Goal: Task Accomplishment & Management: Manage account settings

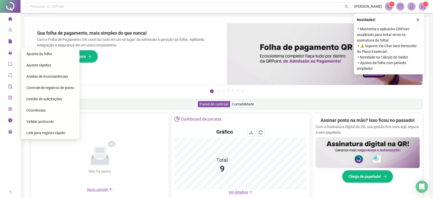
click at [57, 99] on span "Gestão de solicitações" at bounding box center [44, 99] width 36 height 4
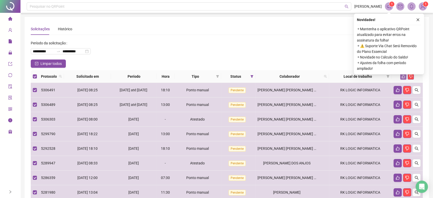
click at [403, 76] on icon "like" at bounding box center [403, 76] width 4 height 4
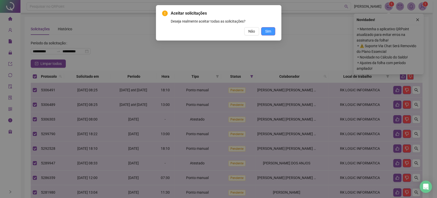
click at [270, 30] on span "Sim" at bounding box center [268, 31] width 6 height 6
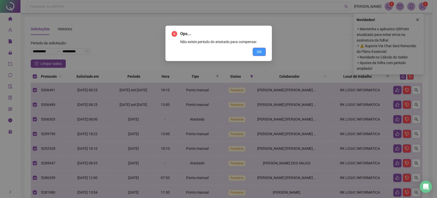
click at [258, 53] on span "OK" at bounding box center [259, 52] width 5 height 6
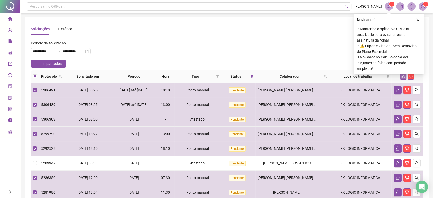
click at [403, 75] on icon "like" at bounding box center [403, 76] width 4 height 4
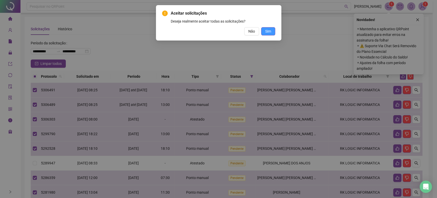
click at [271, 30] on button "Sim" at bounding box center [268, 31] width 14 height 8
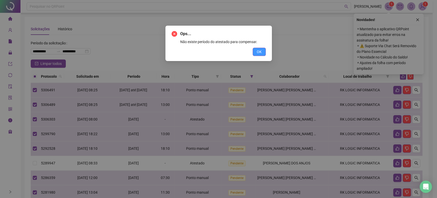
click at [258, 51] on span "OK" at bounding box center [259, 52] width 5 height 6
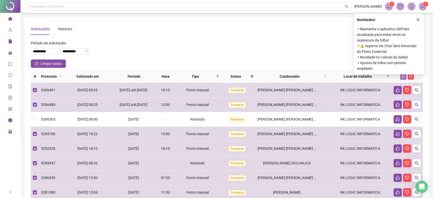
click at [401, 75] on icon "like" at bounding box center [403, 76] width 4 height 4
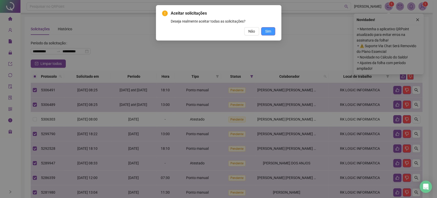
click at [272, 30] on button "Sim" at bounding box center [268, 31] width 14 height 8
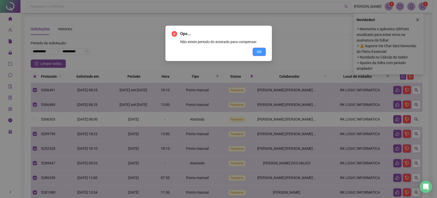
click at [258, 51] on span "OK" at bounding box center [259, 52] width 5 height 6
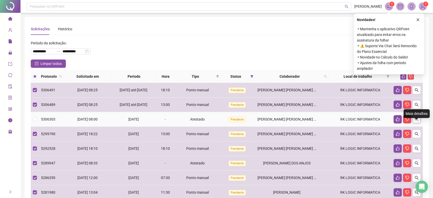
click at [416, 121] on icon "search" at bounding box center [416, 119] width 4 height 4
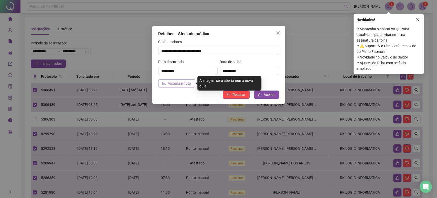
click at [186, 83] on span "Visualizar foto" at bounding box center [179, 83] width 23 height 6
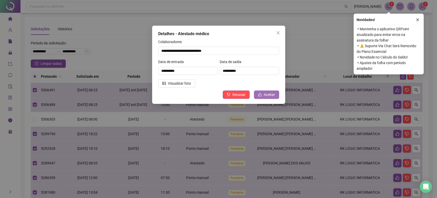
click at [274, 92] on span "Aceitar" at bounding box center [269, 95] width 11 height 6
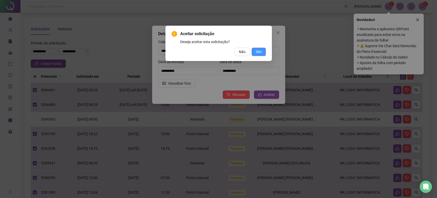
click at [257, 50] on span "Sim" at bounding box center [259, 52] width 6 height 6
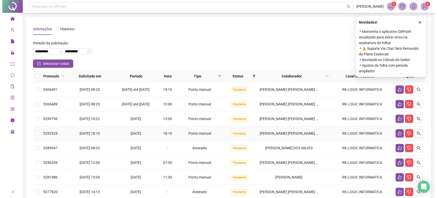
scroll to position [28, 0]
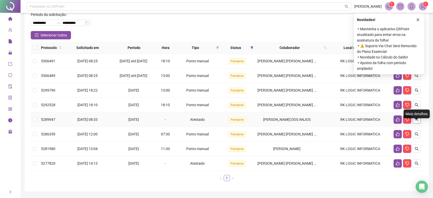
click at [415, 121] on icon "search" at bounding box center [416, 119] width 4 height 4
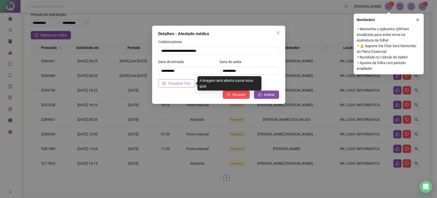
click at [177, 84] on span "Visualizar foto" at bounding box center [179, 83] width 23 height 6
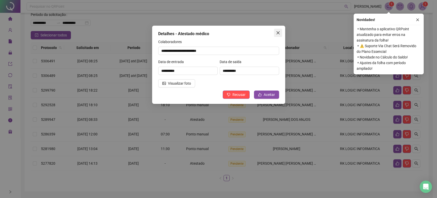
click at [280, 32] on icon "close" at bounding box center [278, 33] width 4 height 4
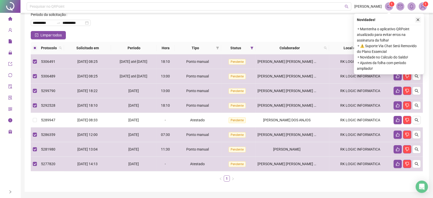
click at [417, 18] on icon "close" at bounding box center [418, 20] width 4 height 4
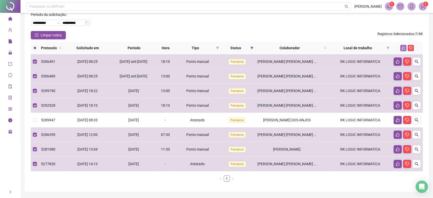
click at [401, 48] on icon "like" at bounding box center [402, 47] width 3 height 3
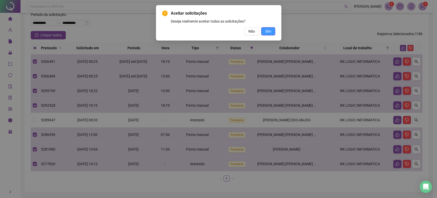
click at [269, 31] on span "Sim" at bounding box center [268, 31] width 6 height 6
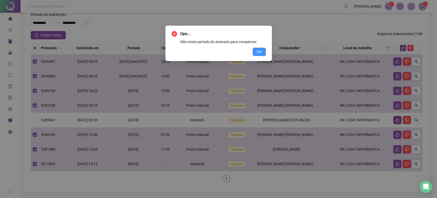
click at [258, 52] on span "OK" at bounding box center [259, 52] width 5 height 6
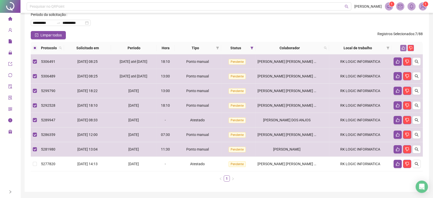
click at [403, 46] on button "button" at bounding box center [403, 48] width 6 height 6
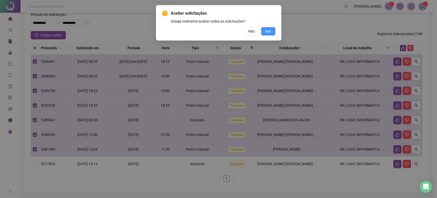
click at [270, 30] on span "Sim" at bounding box center [268, 31] width 6 height 6
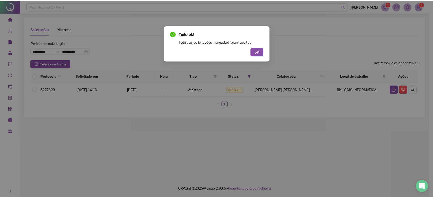
scroll to position [0, 0]
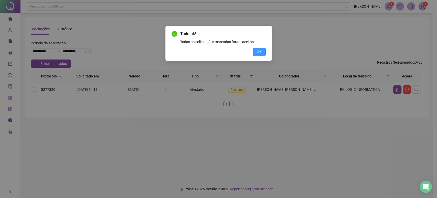
click at [260, 51] on span "OK" at bounding box center [259, 52] width 5 height 6
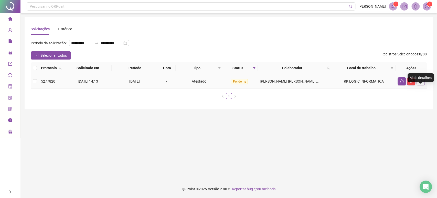
click at [421, 83] on icon "search" at bounding box center [421, 81] width 4 height 4
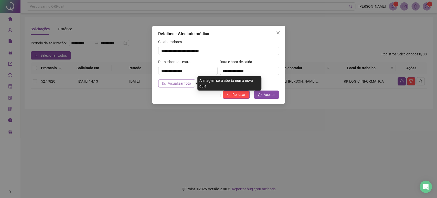
click at [178, 84] on span "Visualizar foto" at bounding box center [179, 83] width 23 height 6
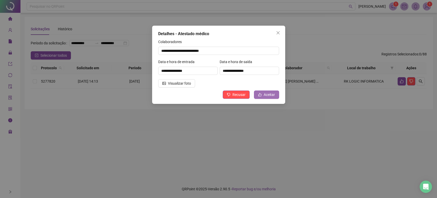
click at [264, 94] on span "Aceitar" at bounding box center [269, 95] width 11 height 6
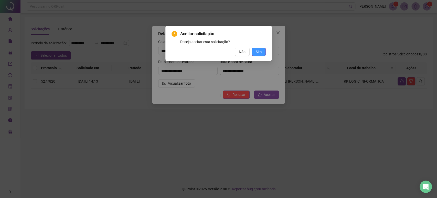
click at [256, 50] on span "Sim" at bounding box center [259, 52] width 6 height 6
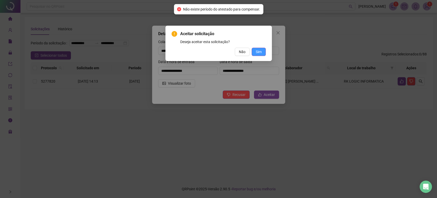
click at [256, 51] on span "Sim" at bounding box center [259, 52] width 6 height 6
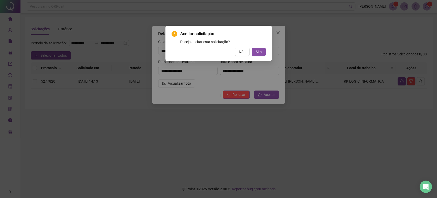
click at [252, 33] on span "Aceitar solicitação" at bounding box center [222, 34] width 85 height 6
click at [244, 51] on span "Não" at bounding box center [242, 52] width 7 height 6
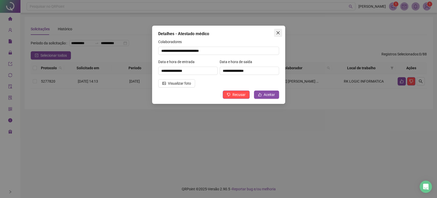
click at [277, 32] on icon "close" at bounding box center [277, 32] width 3 height 3
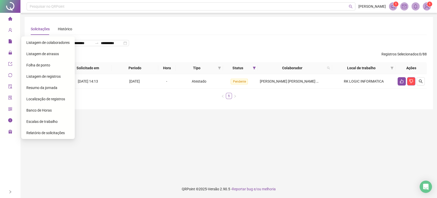
click at [36, 42] on span "Listagem de colaboradores" at bounding box center [47, 42] width 43 height 4
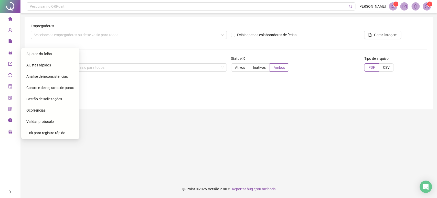
click at [35, 53] on span "Ajustes da folha" at bounding box center [39, 54] width 26 height 4
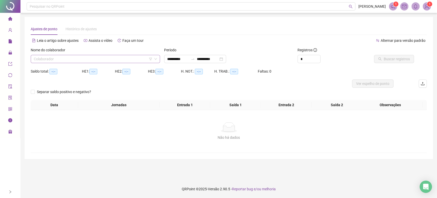
click at [65, 59] on input "search" at bounding box center [93, 59] width 119 height 8
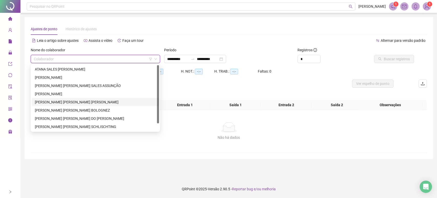
click at [61, 103] on div "[PERSON_NAME] [PERSON_NAME] [PERSON_NAME]" at bounding box center [95, 102] width 121 height 6
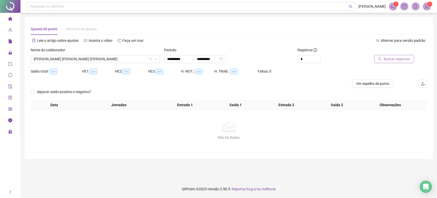
click at [396, 58] on span "Buscar registros" at bounding box center [397, 59] width 26 height 6
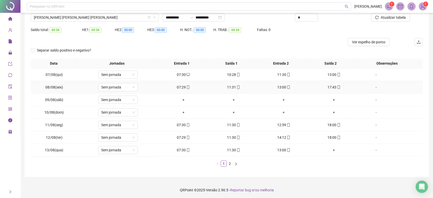
scroll to position [42, 0]
click at [229, 163] on link "2" at bounding box center [230, 163] width 6 height 6
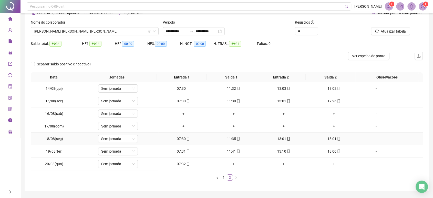
scroll to position [28, 0]
click at [223, 175] on link "1" at bounding box center [224, 177] width 6 height 6
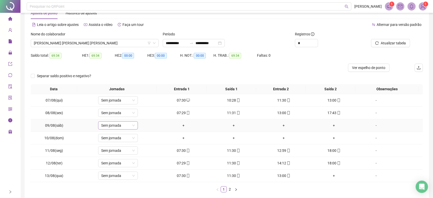
scroll to position [0, 0]
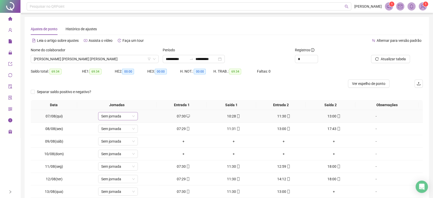
click at [132, 115] on icon "down" at bounding box center [133, 115] width 3 height 3
click at [128, 114] on span "Sem jornada" at bounding box center [118, 116] width 34 height 8
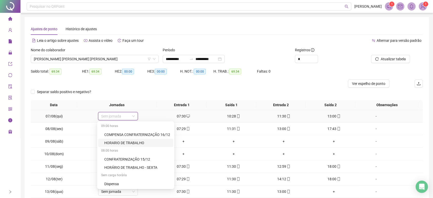
click at [132, 142] on div "HORARIO DE TRABALHO" at bounding box center [137, 143] width 66 height 6
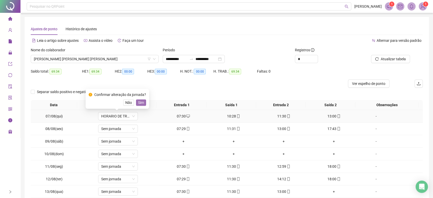
click at [141, 101] on span "Sim" at bounding box center [141, 103] width 6 height 6
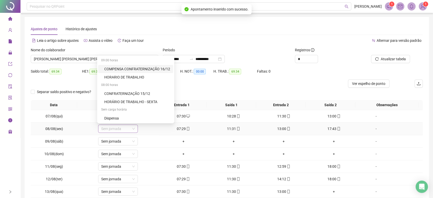
click at [125, 129] on span "Sem jornada" at bounding box center [118, 129] width 34 height 8
click at [146, 100] on div "HORÁRIO DE TRABALHO - SEXTA" at bounding box center [137, 102] width 66 height 6
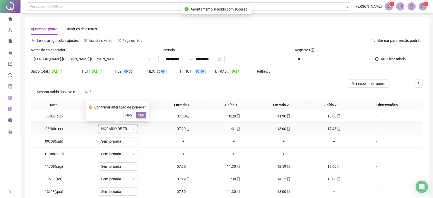
click at [141, 114] on span "Sim" at bounding box center [141, 115] width 6 height 6
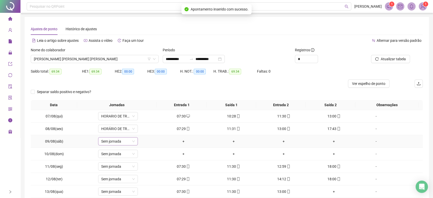
click at [120, 139] on span "Sem jornada" at bounding box center [118, 141] width 34 height 8
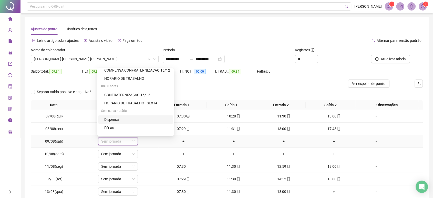
scroll to position [23, 0]
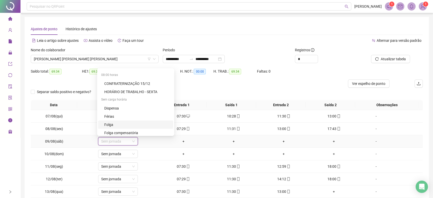
click at [137, 122] on div "Folga" at bounding box center [137, 125] width 66 height 6
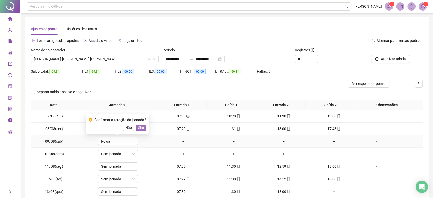
click at [142, 126] on span "Sim" at bounding box center [141, 128] width 6 height 6
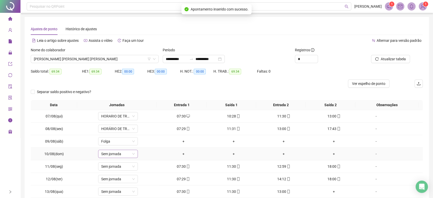
click at [126, 150] on span "Sem jornada" at bounding box center [118, 154] width 34 height 8
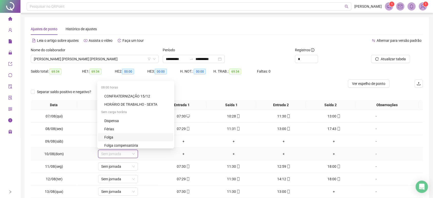
click at [135, 137] on div "Folga" at bounding box center [137, 137] width 66 height 6
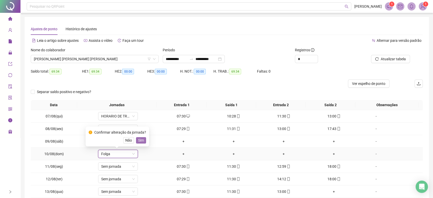
click at [141, 138] on span "Sim" at bounding box center [141, 140] width 6 height 6
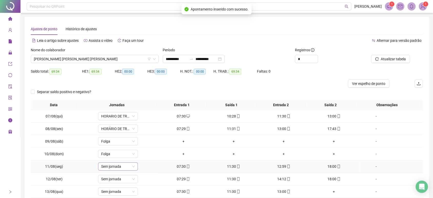
click at [121, 165] on span "Sem jornada" at bounding box center [118, 166] width 34 height 8
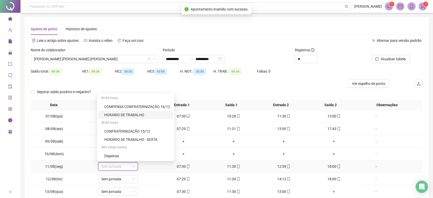
click at [139, 114] on div "HORARIO DE TRABALHO" at bounding box center [137, 115] width 66 height 6
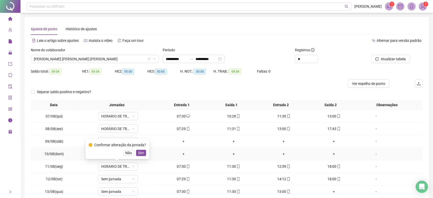
click at [175, 151] on div "+" at bounding box center [183, 154] width 46 height 6
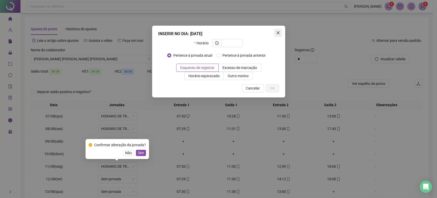
click at [278, 31] on icon "close" at bounding box center [278, 33] width 4 height 4
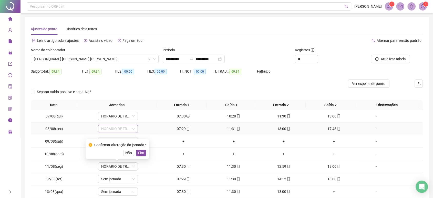
click at [130, 130] on span "HORÁRIO DE TRABALHO - SEXTA" at bounding box center [118, 129] width 34 height 8
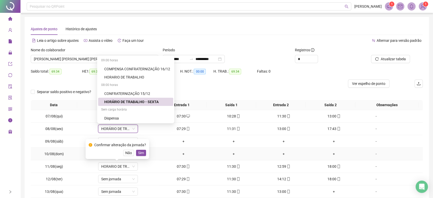
click at [160, 153] on div "+" at bounding box center [183, 154] width 46 height 6
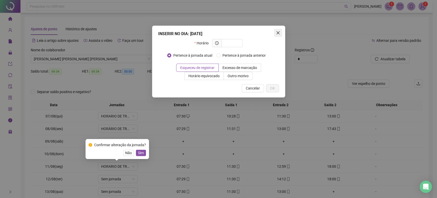
click at [278, 32] on icon "close" at bounding box center [278, 33] width 4 height 4
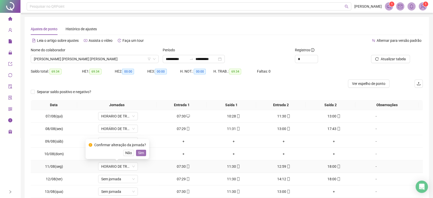
click at [140, 151] on span "Sim" at bounding box center [141, 153] width 6 height 6
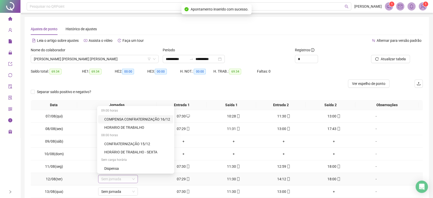
click at [121, 179] on span "Sem jornada" at bounding box center [118, 179] width 34 height 8
click at [142, 127] on div "HORARIO DE TRABALHO" at bounding box center [137, 127] width 66 height 6
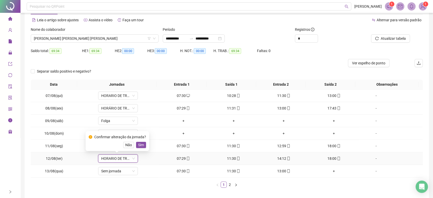
scroll to position [28, 0]
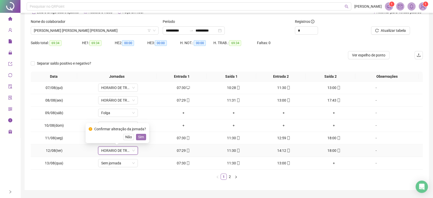
click at [142, 136] on span "Sim" at bounding box center [141, 137] width 6 height 6
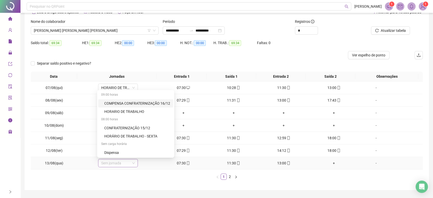
click at [126, 161] on span "Sem jornada" at bounding box center [118, 163] width 34 height 8
click at [139, 112] on div "HORARIO DE TRABALHO" at bounding box center [137, 112] width 66 height 6
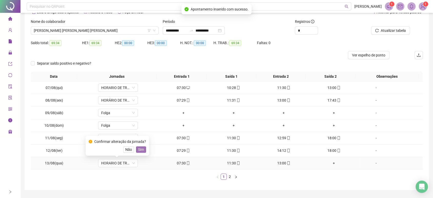
click at [145, 147] on button "Sim" at bounding box center [141, 149] width 10 height 6
click at [230, 176] on link "2" at bounding box center [230, 177] width 6 height 6
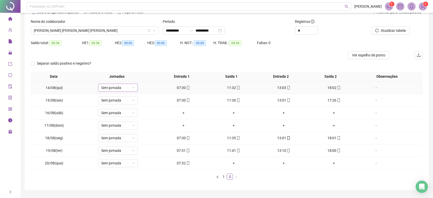
click at [126, 85] on span "Sem jornada" at bounding box center [118, 88] width 34 height 8
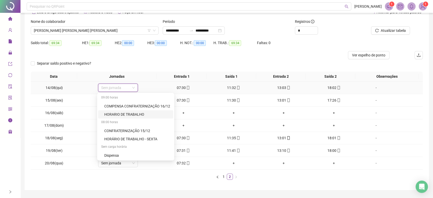
click at [135, 114] on div "HORARIO DE TRABALHO" at bounding box center [137, 114] width 66 height 6
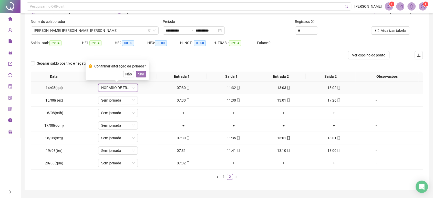
click at [143, 73] on span "Sim" at bounding box center [141, 74] width 6 height 6
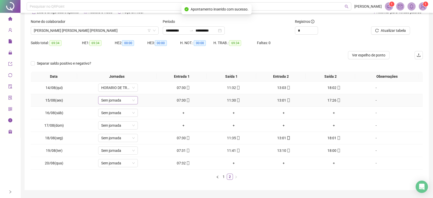
click at [121, 99] on span "Sem jornada" at bounding box center [118, 100] width 34 height 8
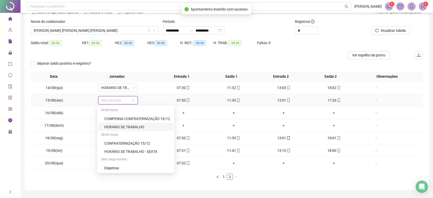
click at [129, 127] on div "HORARIO DE TRABALHO" at bounding box center [137, 127] width 66 height 6
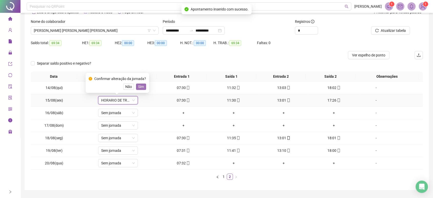
click at [141, 85] on span "Sim" at bounding box center [141, 87] width 6 height 6
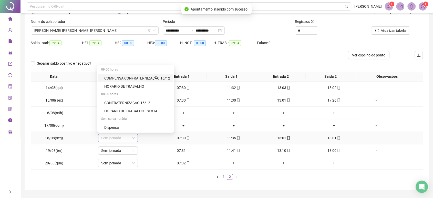
click at [123, 138] on span "Sem jornada" at bounding box center [118, 138] width 34 height 8
click at [146, 85] on div "HORARIO DE TRABALHO" at bounding box center [137, 86] width 66 height 6
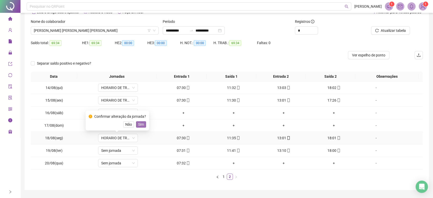
click at [143, 124] on span "Sim" at bounding box center [141, 124] width 6 height 6
click at [125, 100] on span "HORARIO DE TRABALHO" at bounding box center [118, 100] width 34 height 8
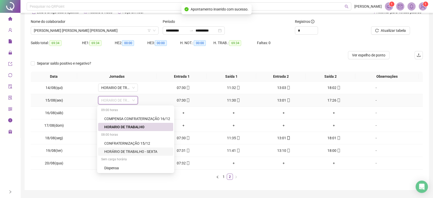
click at [137, 152] on div "HORÁRIO DE TRABALHO - SEXTA" at bounding box center [137, 151] width 66 height 6
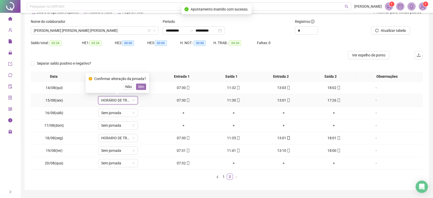
click at [141, 87] on span "Sim" at bounding box center [141, 87] width 6 height 6
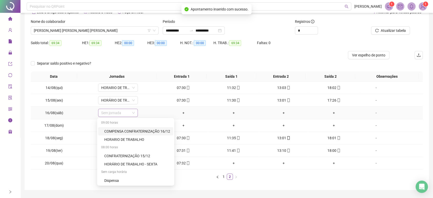
click at [122, 111] on span "Sem jornada" at bounding box center [118, 113] width 34 height 8
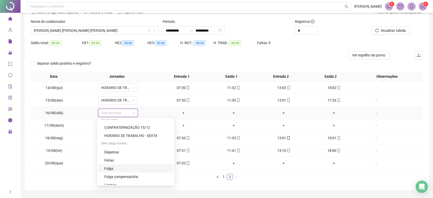
click at [117, 167] on div "Folga" at bounding box center [137, 168] width 66 height 6
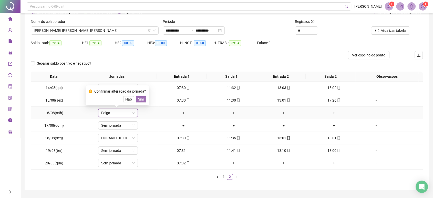
click at [142, 98] on span "Sim" at bounding box center [141, 99] width 6 height 6
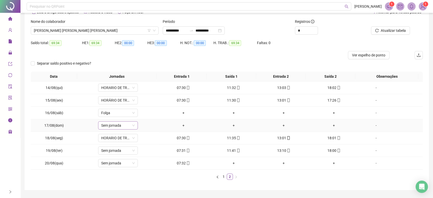
click at [122, 124] on span "Sem jornada" at bounding box center [118, 125] width 34 height 8
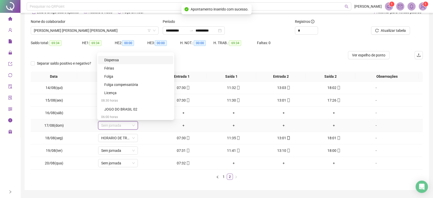
scroll to position [57, 0]
click at [119, 72] on div "Folga" at bounding box center [137, 74] width 66 height 6
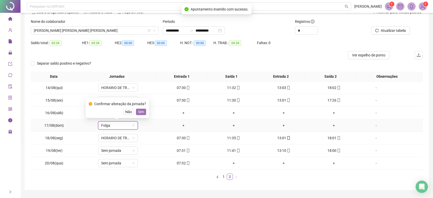
click at [141, 111] on span "Sim" at bounding box center [141, 112] width 6 height 6
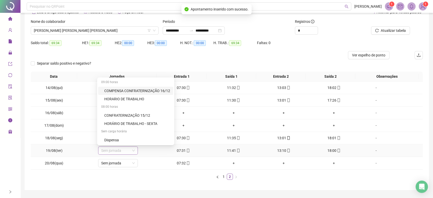
click at [125, 149] on span "Sem jornada" at bounding box center [118, 150] width 34 height 8
click at [147, 96] on div "HORARIO DE TRABALHO" at bounding box center [137, 99] width 66 height 6
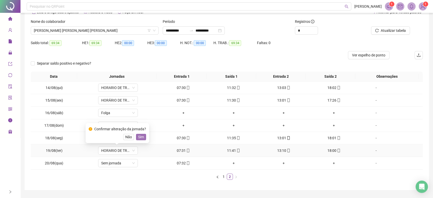
click at [143, 136] on button "Sim" at bounding box center [141, 137] width 10 height 6
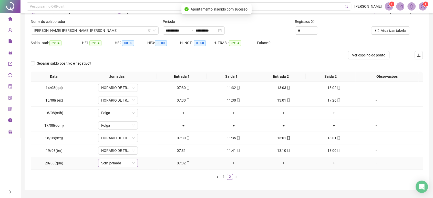
click at [119, 163] on span "Sem jornada" at bounding box center [118, 163] width 34 height 8
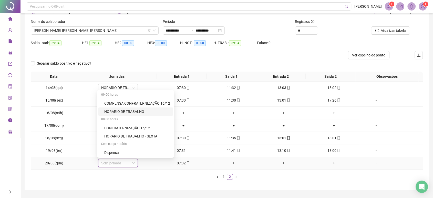
click at [144, 112] on div "HORARIO DE TRABALHO" at bounding box center [137, 112] width 66 height 6
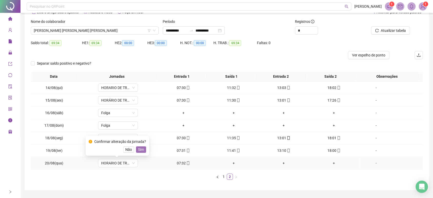
click at [140, 148] on span "Sim" at bounding box center [141, 149] width 6 height 6
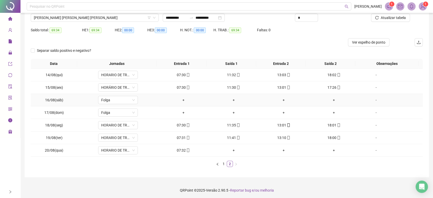
scroll to position [42, 0]
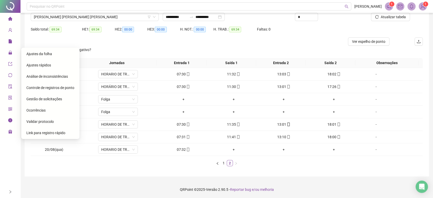
click at [40, 98] on span "Gestão de solicitações" at bounding box center [44, 99] width 36 height 4
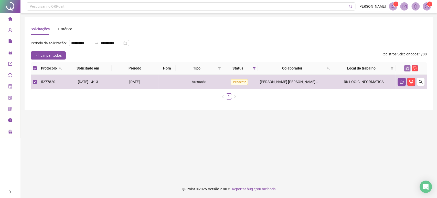
click at [405, 71] on button "button" at bounding box center [407, 68] width 6 height 6
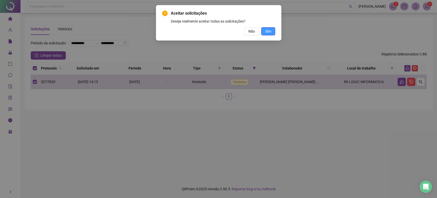
click at [267, 30] on span "Sim" at bounding box center [268, 31] width 6 height 6
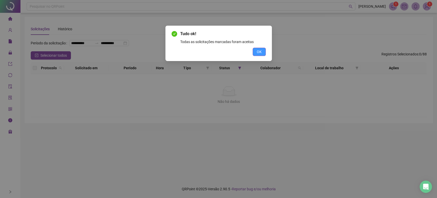
click at [258, 51] on span "OK" at bounding box center [259, 52] width 5 height 6
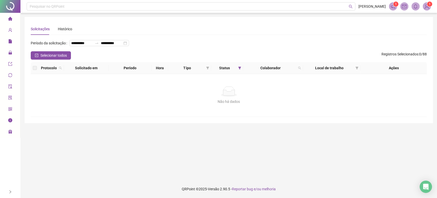
click at [10, 19] on icon "home" at bounding box center [10, 19] width 4 height 4
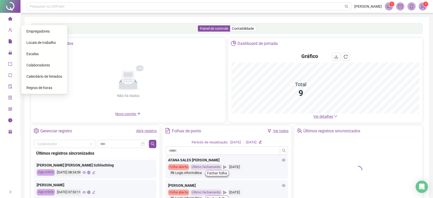
click at [35, 65] on span "Colaboradores" at bounding box center [38, 65] width 24 height 4
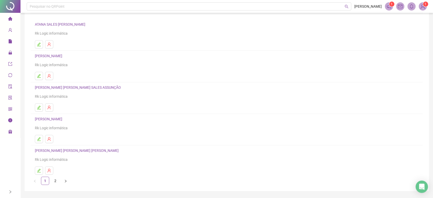
scroll to position [49, 0]
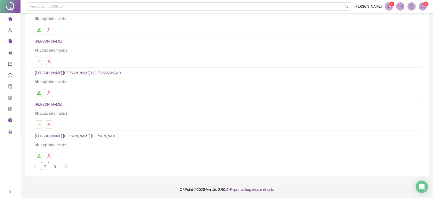
click at [60, 134] on link "[PERSON_NAME] [PERSON_NAME] [PERSON_NAME]" at bounding box center [77, 136] width 85 height 4
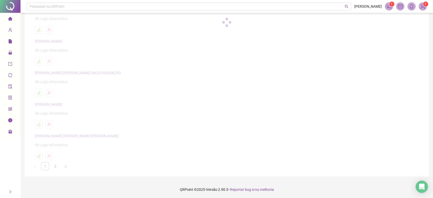
scroll to position [52, 0]
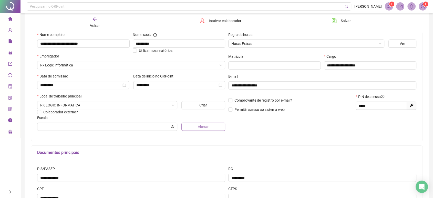
click at [198, 125] on span "Alterar" at bounding box center [203, 127] width 11 height 6
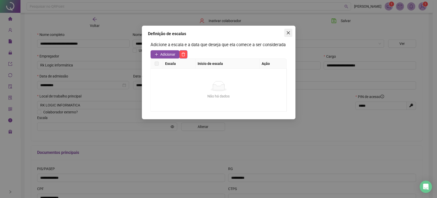
click at [289, 29] on button "Close" at bounding box center [288, 33] width 8 height 8
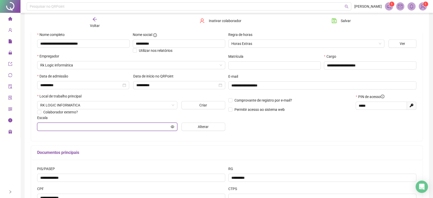
click at [134, 125] on input "text" at bounding box center [104, 127] width 129 height 6
click at [170, 126] on icon "eye" at bounding box center [172, 126] width 4 height 3
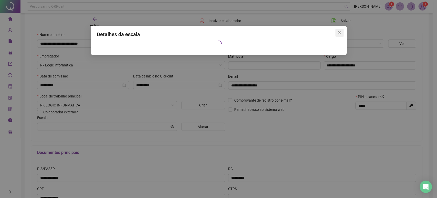
click at [339, 31] on icon "close" at bounding box center [339, 33] width 4 height 4
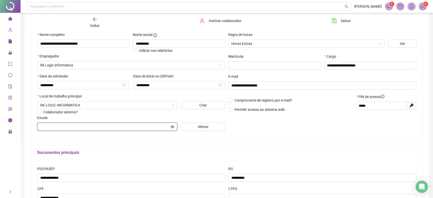
click at [78, 126] on input "text" at bounding box center [104, 127] width 129 height 6
click at [77, 128] on input "text" at bounding box center [104, 127] width 129 height 6
click at [77, 129] on input "text" at bounding box center [104, 127] width 129 height 6
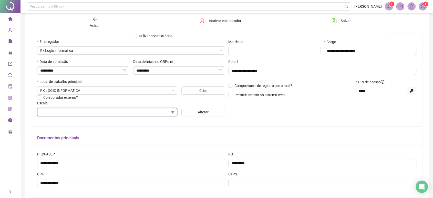
scroll to position [66, 0]
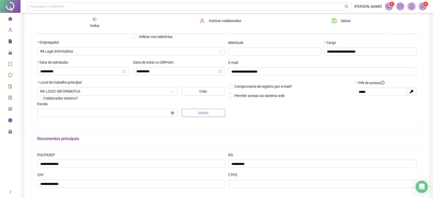
click at [198, 111] on span "Alterar" at bounding box center [203, 113] width 11 height 6
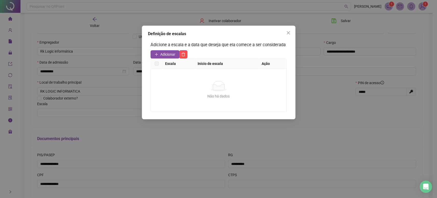
click at [174, 74] on div "Não há dados Não há dados" at bounding box center [219, 90] width 136 height 42
click at [206, 62] on th "Inicio de escala" at bounding box center [228, 64] width 64 height 10
click at [154, 62] on th at bounding box center [157, 64] width 12 height 10
click at [158, 63] on label at bounding box center [157, 64] width 4 height 6
click at [164, 54] on span "Adicionar" at bounding box center [167, 54] width 15 height 6
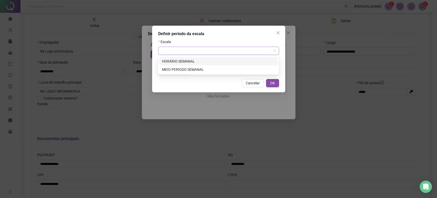
click at [274, 49] on span at bounding box center [218, 51] width 115 height 8
click at [220, 61] on div "HORÁRIO SEMANAL" at bounding box center [218, 61] width 113 height 6
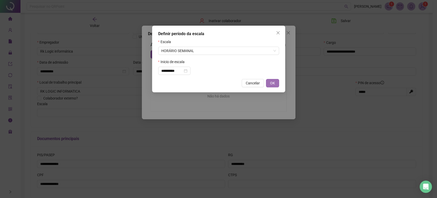
click at [272, 82] on span "OK" at bounding box center [272, 83] width 5 height 6
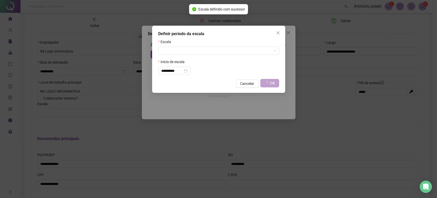
type input "**********"
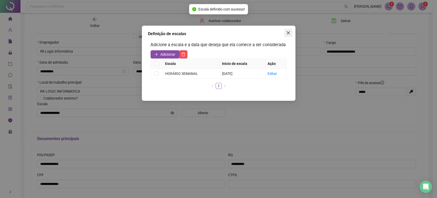
click at [288, 31] on icon "close" at bounding box center [288, 33] width 4 height 4
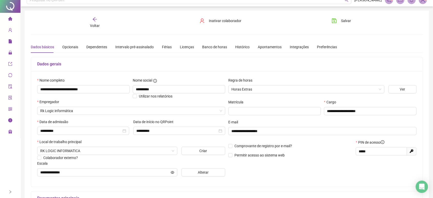
scroll to position [0, 0]
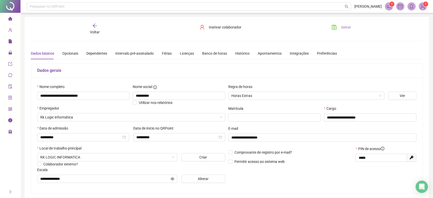
click at [336, 24] on button "Salvar" at bounding box center [340, 27] width 27 height 8
click at [98, 25] on div "Voltar" at bounding box center [95, 29] width 62 height 12
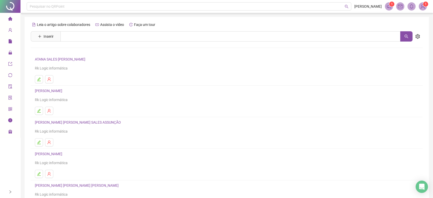
click at [64, 155] on link "[PERSON_NAME]" at bounding box center [49, 154] width 29 height 4
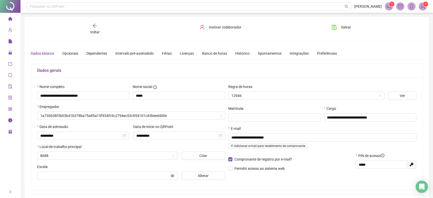
type input "**********"
